Goal: Information Seeking & Learning: Learn about a topic

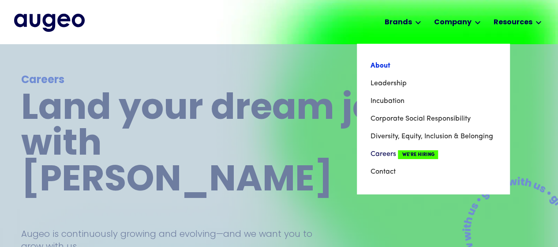
click at [430, 62] on link "About" at bounding box center [433, 66] width 126 height 18
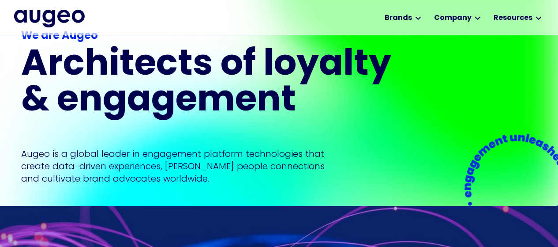
scroll to position [83, 0]
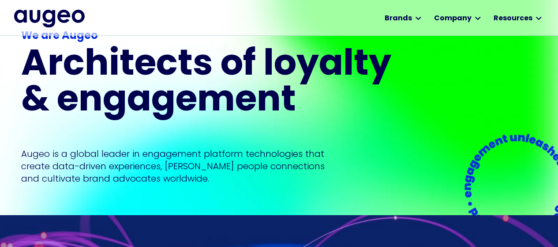
drag, startPoint x: 562, startPoint y: 12, endPoint x: 564, endPoint y: 19, distance: 7.0
click at [558, 19] on html "Workplace solutions Employee recognition & rewards Channel Loyalty Sales incent…" at bounding box center [279, 40] width 558 height 247
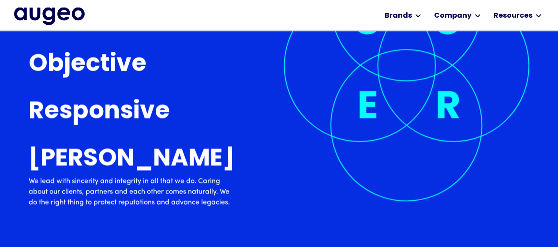
scroll to position [2629, 0]
